Goal: Check status: Check status

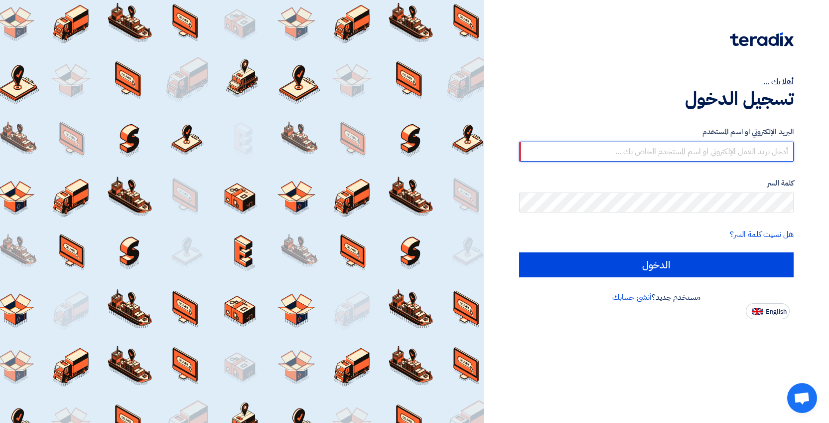
type input "[EMAIL_ADDRESS][PERSON_NAME][DOMAIN_NAME]"
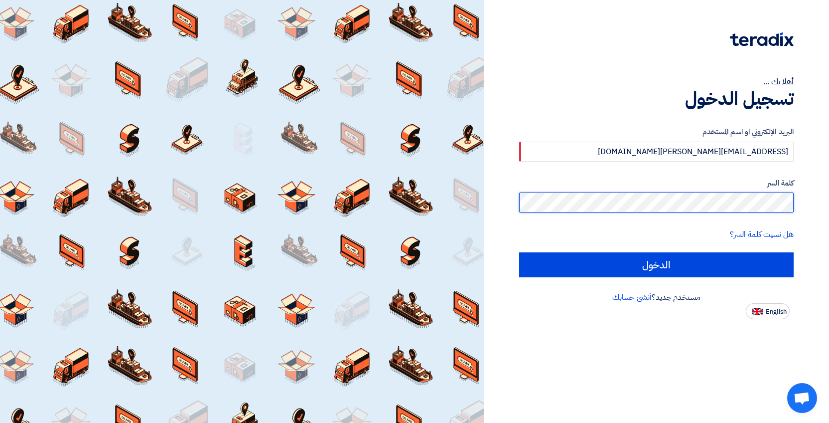
click at [656, 264] on input "الدخول" at bounding box center [656, 264] width 275 height 25
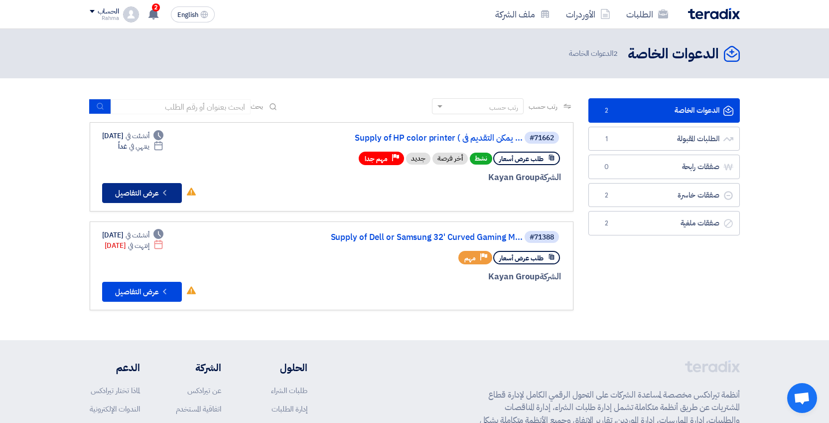
click at [159, 194] on button "Check details عرض التفاصيل" at bounding box center [142, 193] width 80 height 20
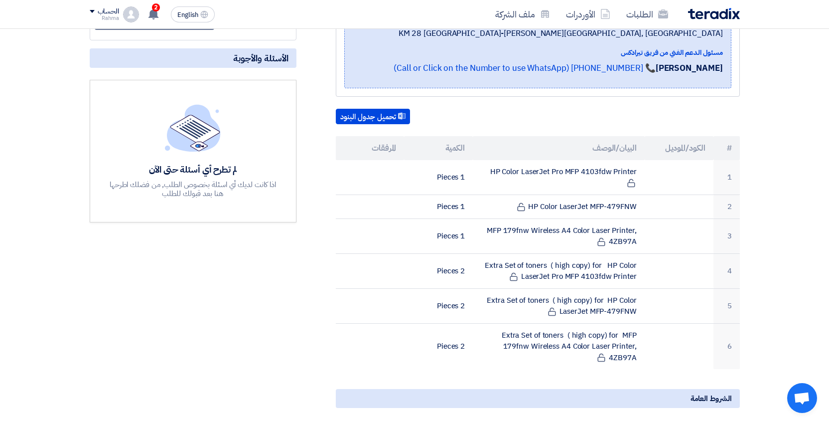
scroll to position [214, 0]
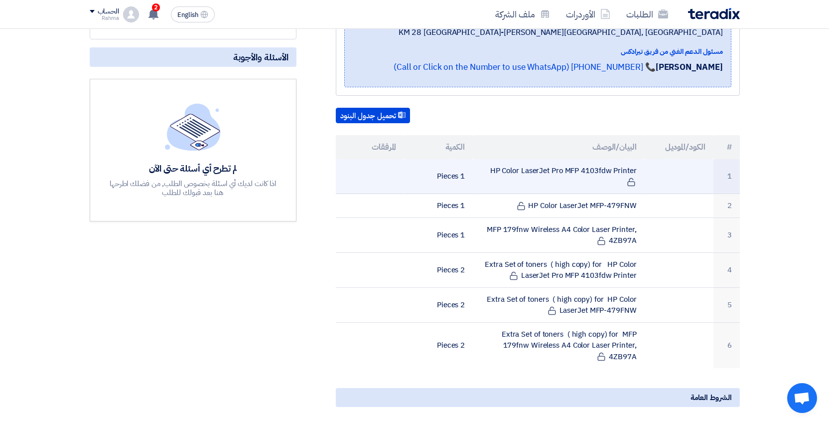
click at [583, 173] on td "HP Color LaserJet Pro MFP 4103fdw Printer" at bounding box center [559, 176] width 172 height 35
click at [477, 165] on td "HP Color LaserJet Pro MFP 4103fdw Printer" at bounding box center [559, 176] width 172 height 35
